Goal: Task Accomplishment & Management: Manage account settings

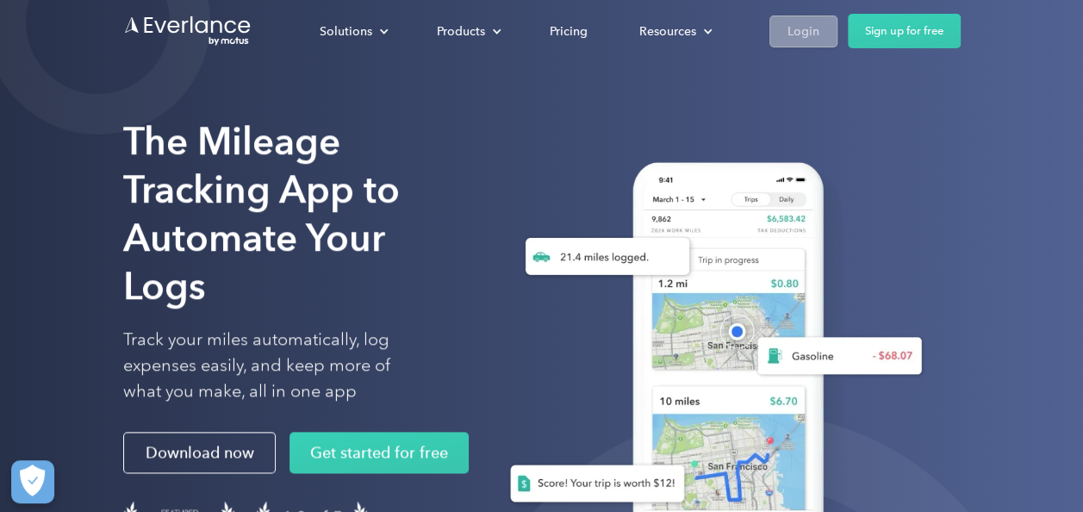
click at [800, 30] on div "Login" at bounding box center [804, 32] width 32 height 22
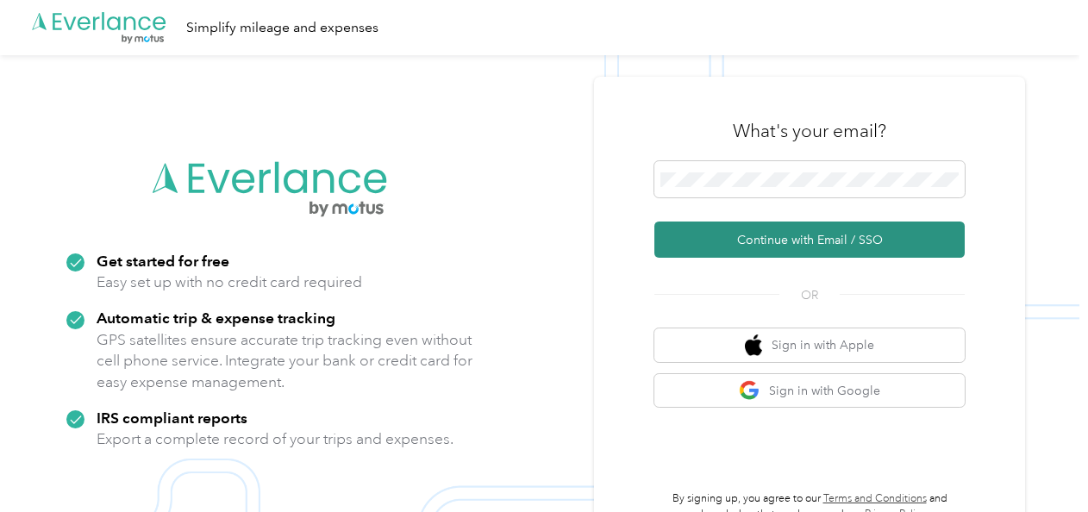
click at [748, 238] on button "Continue with Email / SSO" at bounding box center [809, 240] width 310 height 36
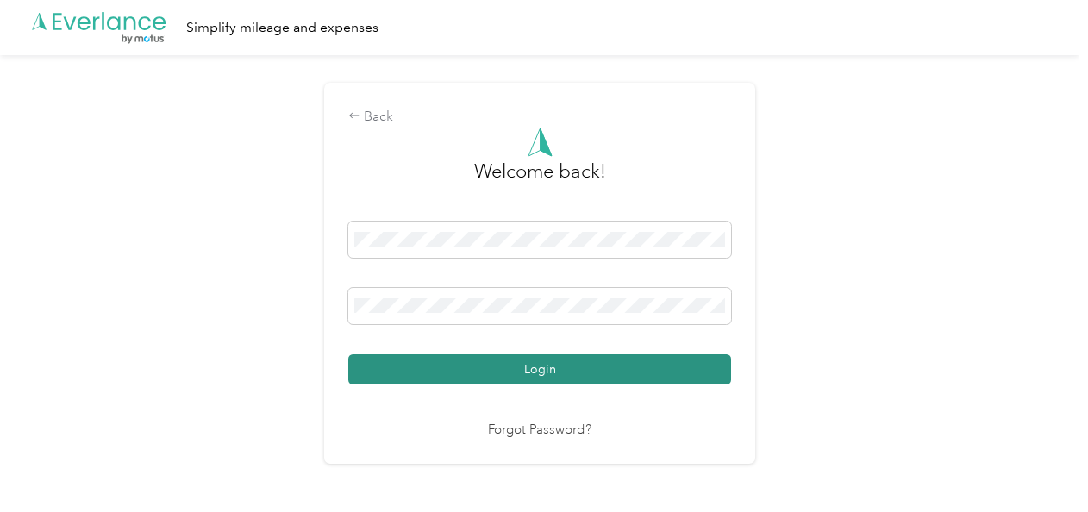
click at [684, 371] on button "Login" at bounding box center [539, 369] width 383 height 30
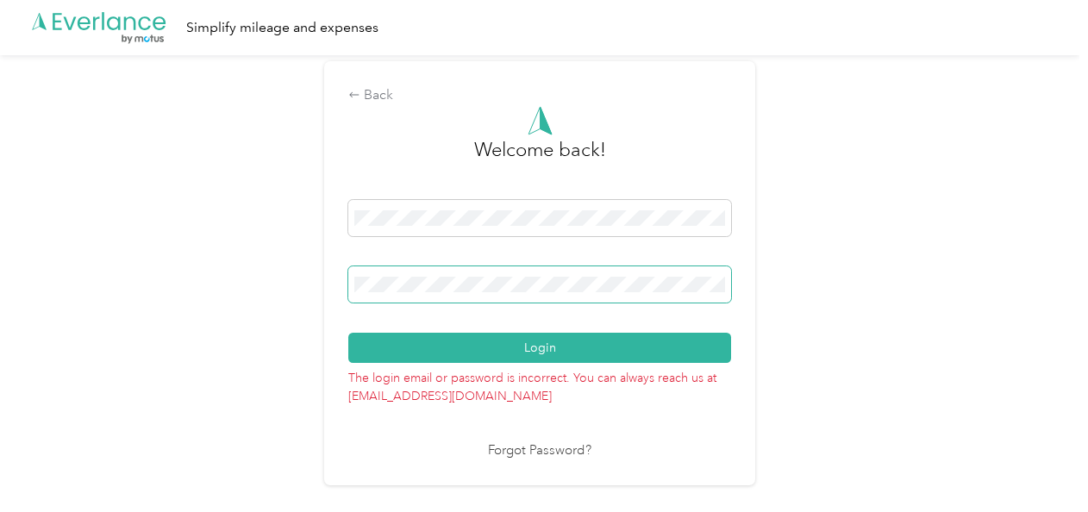
click at [269, 270] on div "Back Welcome back! Login The login email or password is incorrect. You can alwa…" at bounding box center [539, 280] width 1079 height 451
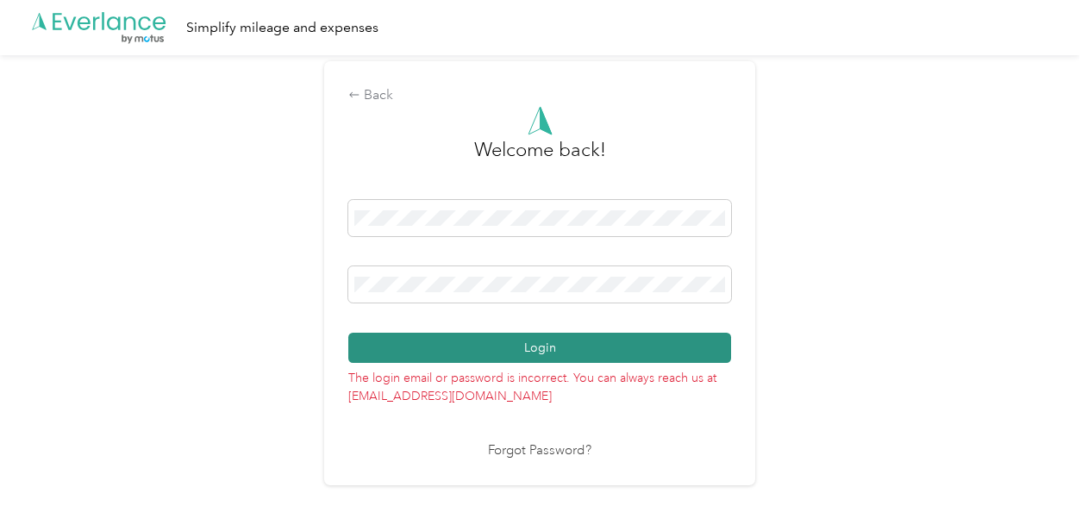
click at [695, 351] on button "Login" at bounding box center [539, 348] width 383 height 30
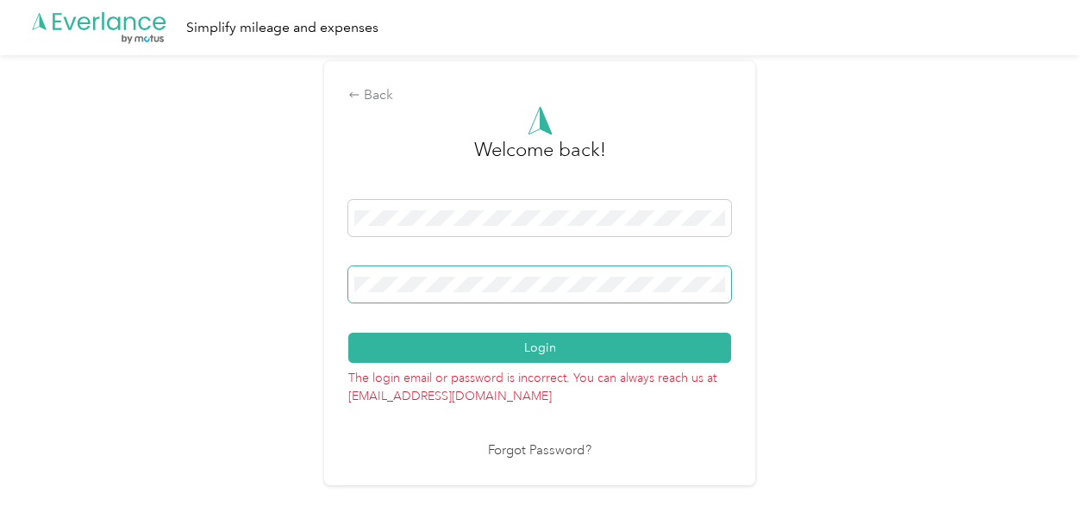
drag, startPoint x: 431, startPoint y: 293, endPoint x: 276, endPoint y: 282, distance: 155.5
click at [276, 282] on div "Back Welcome back! Login The login email or password is incorrect. You can alwa…" at bounding box center [539, 280] width 1079 height 451
click at [284, 284] on div "Back Welcome back! Login The login email or password is incorrect. You can alwa…" at bounding box center [539, 280] width 1079 height 451
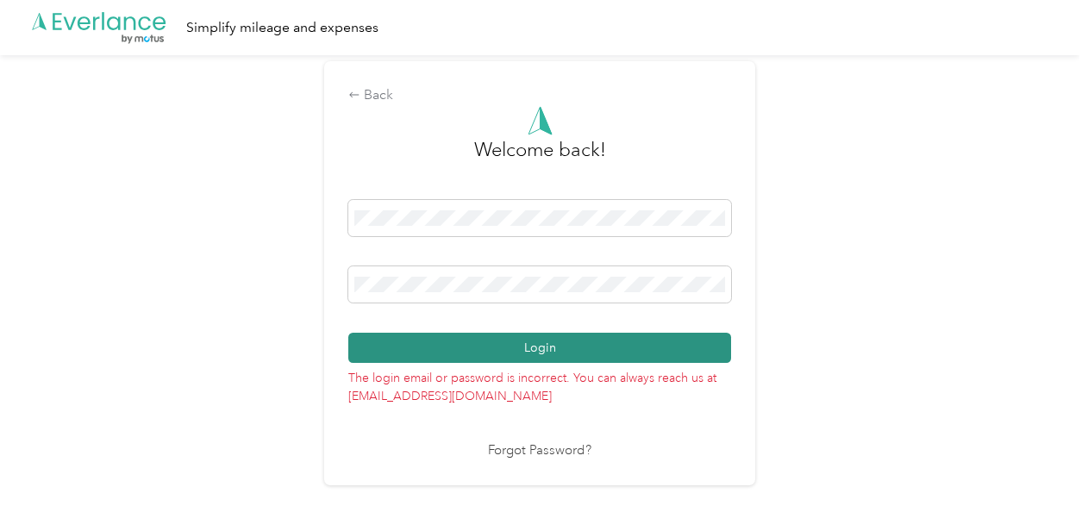
click at [693, 340] on button "Login" at bounding box center [539, 348] width 383 height 30
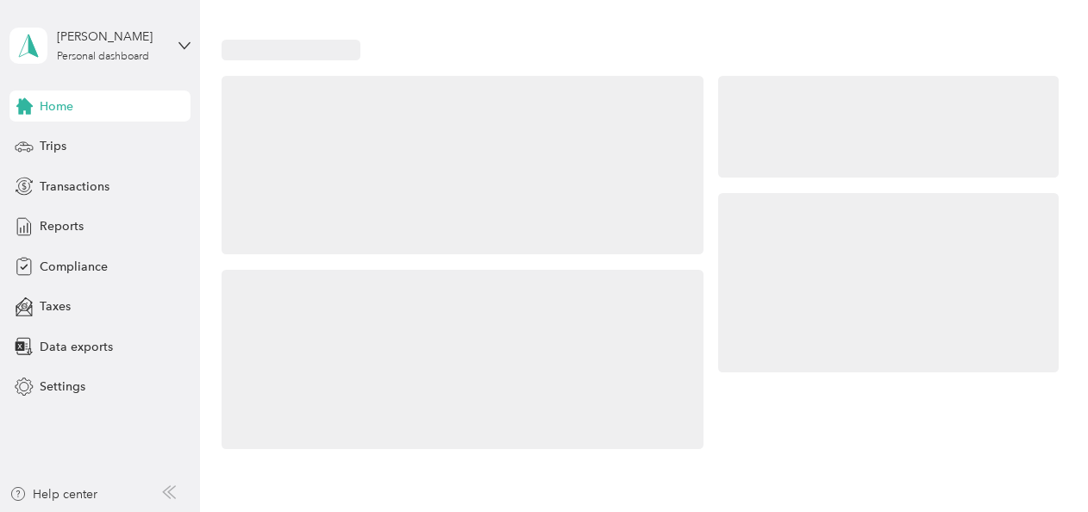
click at [585, 364] on div at bounding box center [463, 359] width 482 height 179
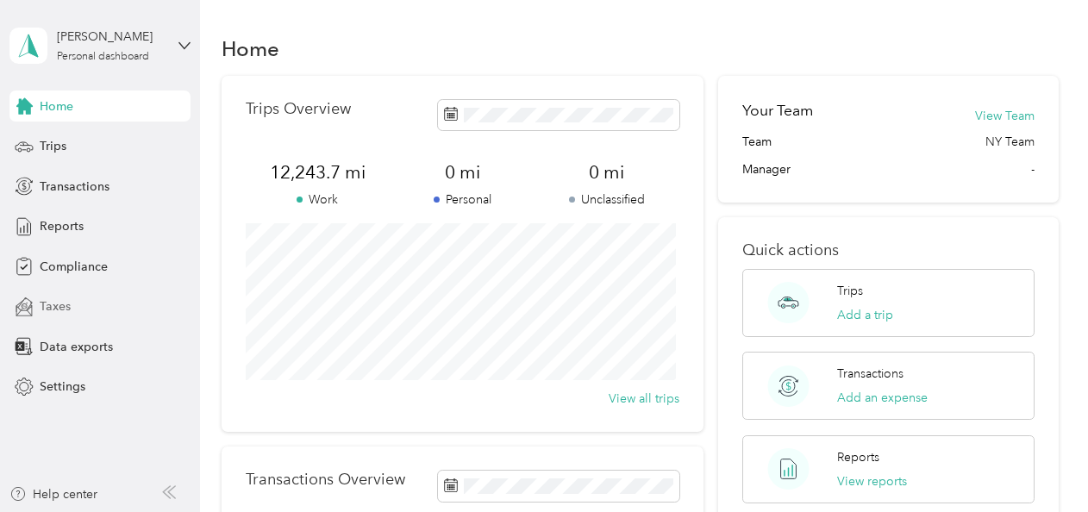
click at [54, 303] on span "Taxes" at bounding box center [55, 306] width 31 height 18
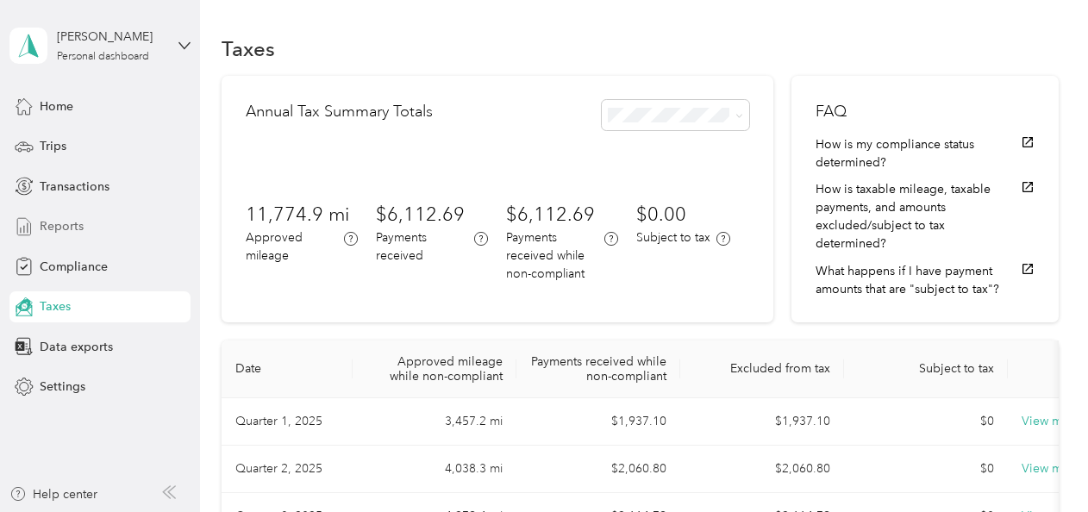
click at [71, 226] on span "Reports" at bounding box center [62, 226] width 44 height 18
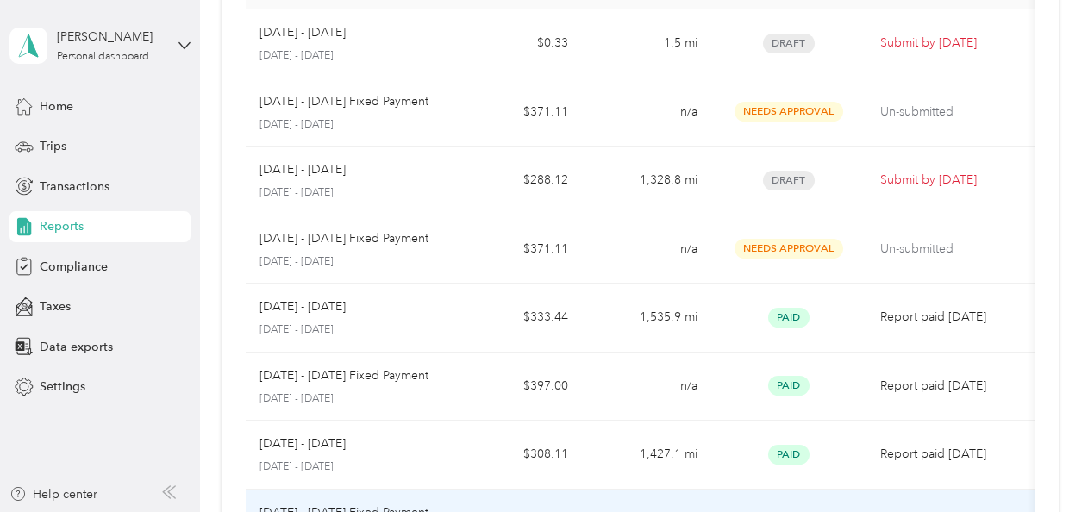
scroll to position [172, 0]
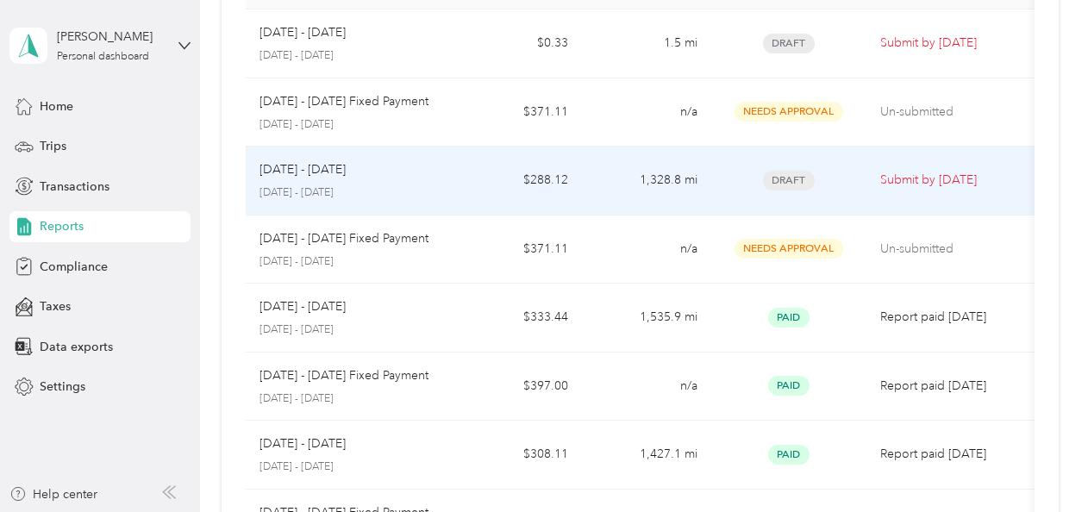
click at [429, 201] on td "Sep 1 - 30, 2025 September 1 - 30, 2025" at bounding box center [349, 181] width 207 height 69
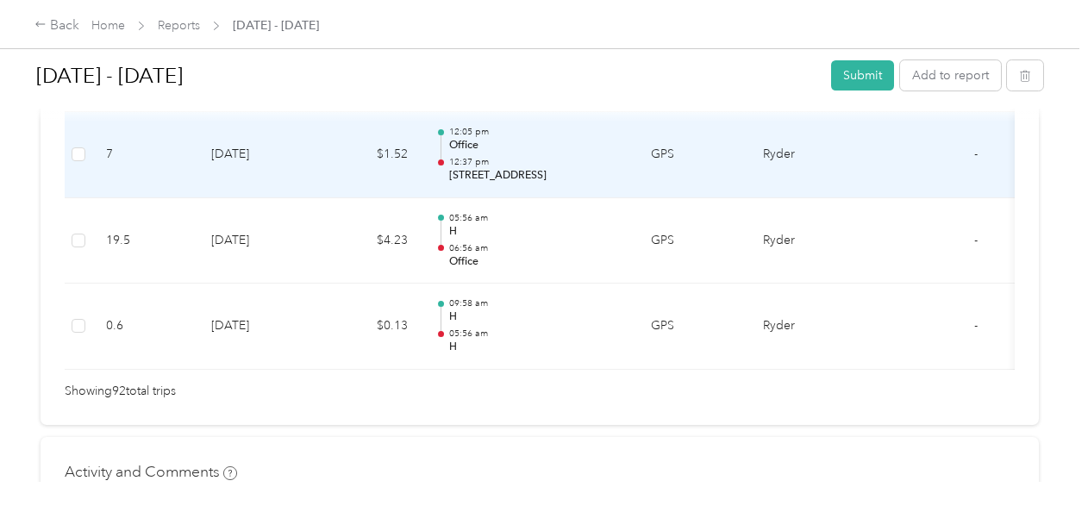
scroll to position [8016, 0]
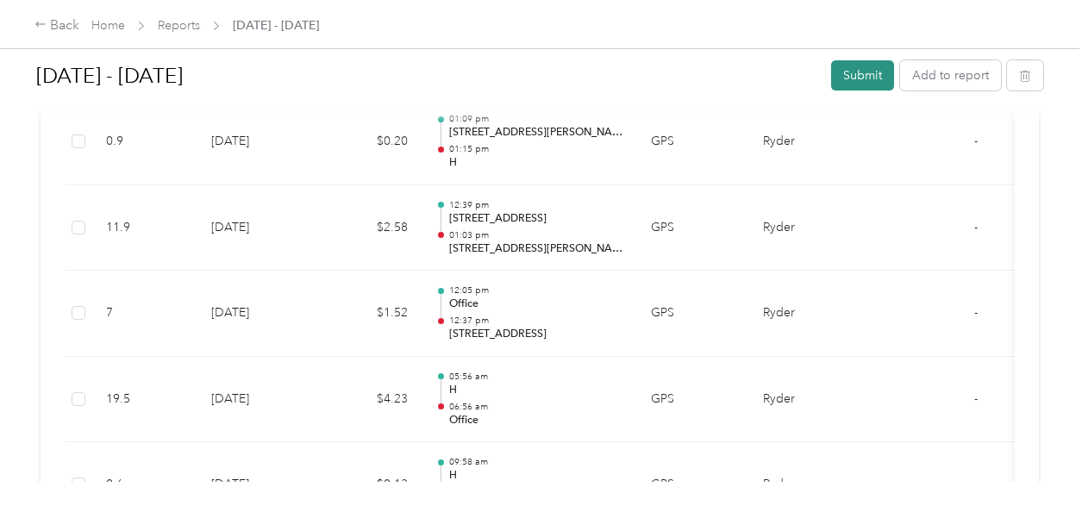
click at [862, 74] on button "Submit" at bounding box center [862, 75] width 63 height 30
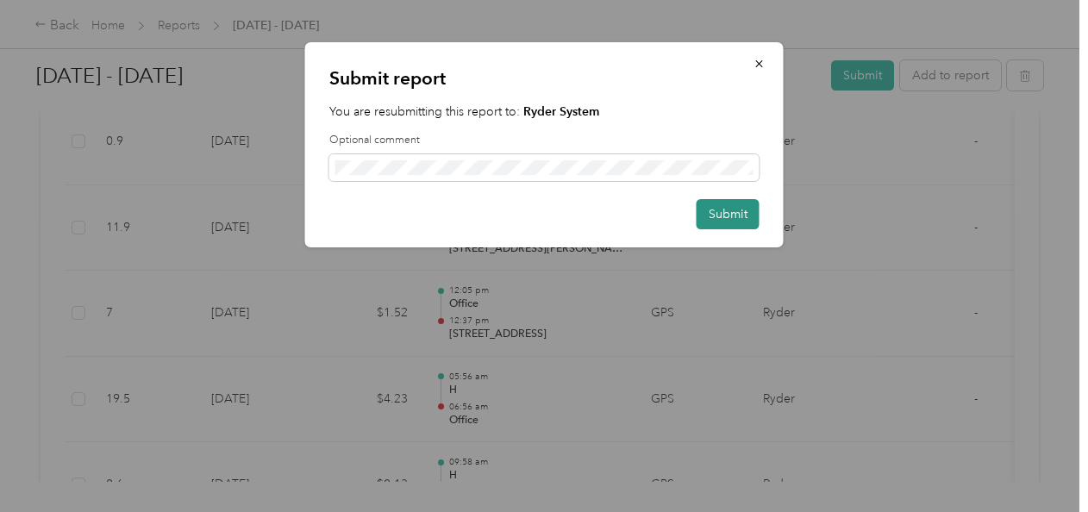
click at [726, 212] on button "Submit" at bounding box center [727, 214] width 63 height 30
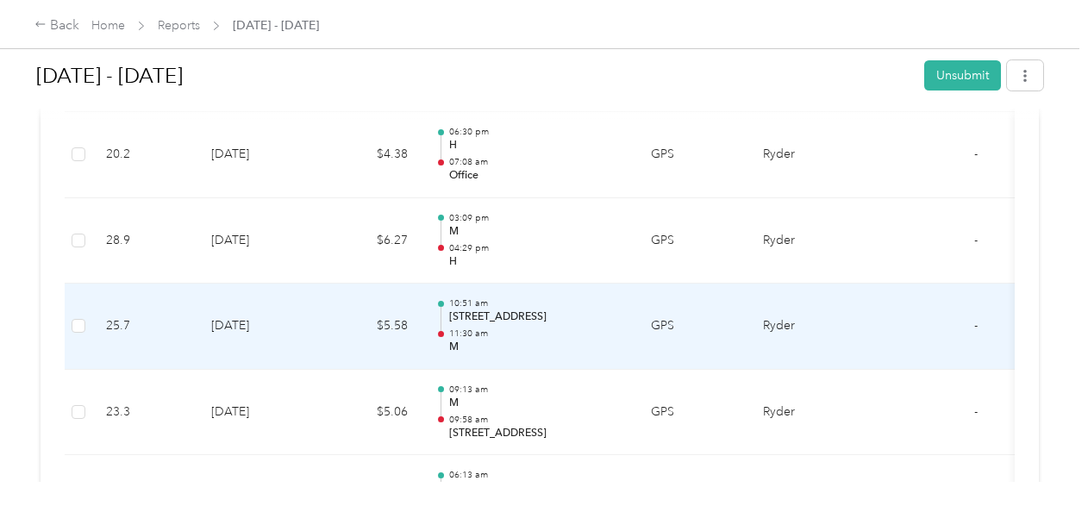
scroll to position [6137, 0]
